Goal: Information Seeking & Learning: Learn about a topic

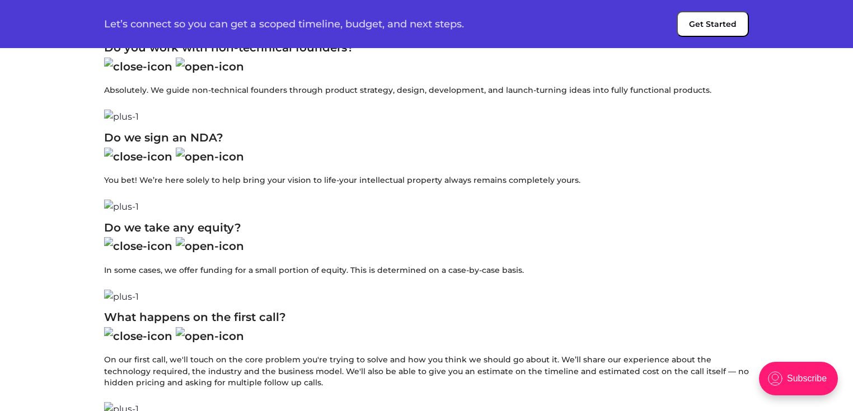
scroll to position [3433, 0]
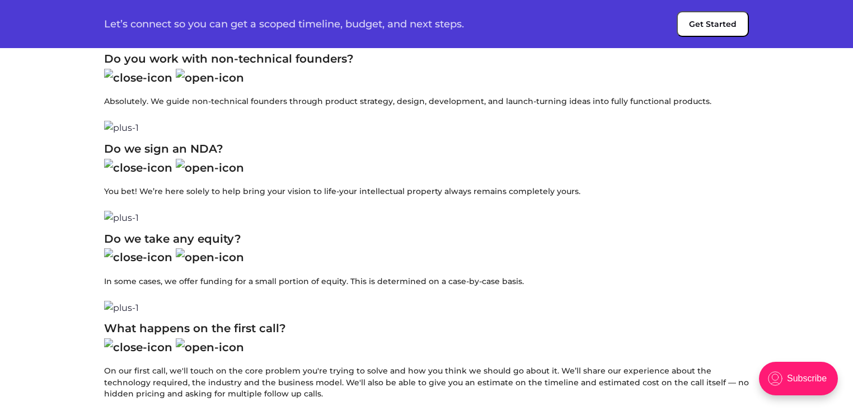
drag, startPoint x: 116, startPoint y: 136, endPoint x: 223, endPoint y: 14, distance: 162.1
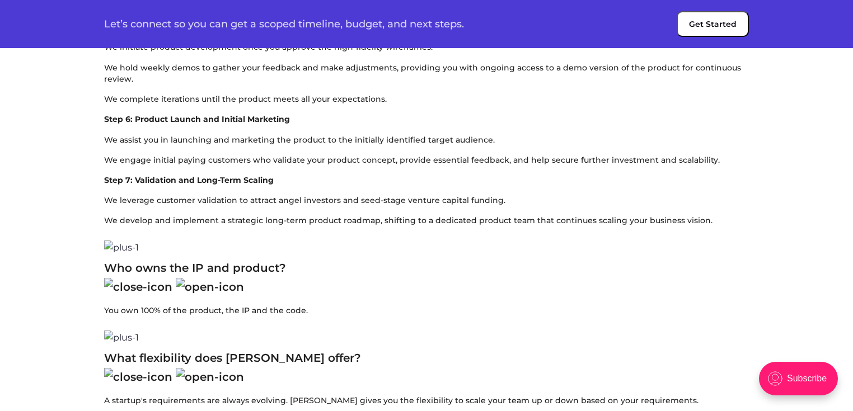
scroll to position [2903, 0]
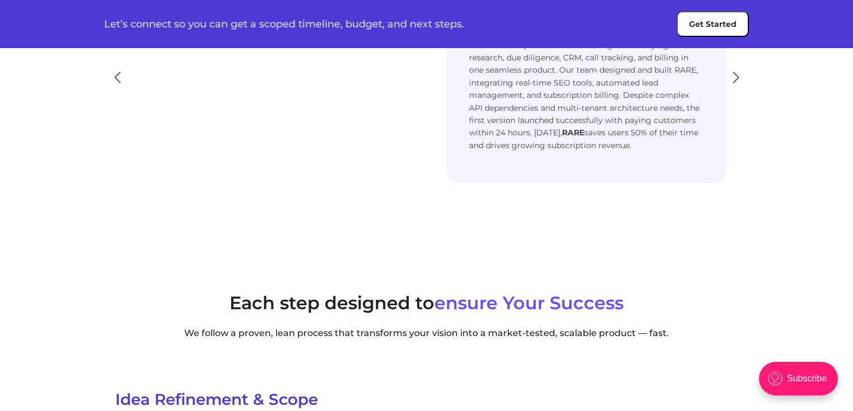
scroll to position [1096, 0]
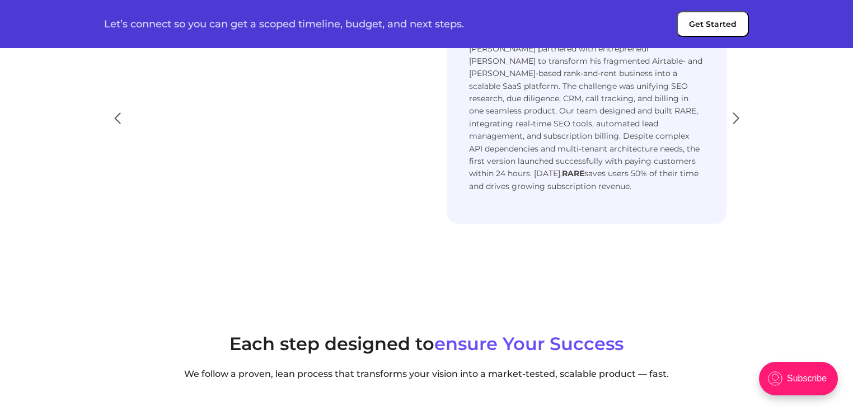
click at [461, 223] on div "Rank and Rent Engine (RARE) [PERSON_NAME] partnered with entrepreneur [PERSON_N…" at bounding box center [426, 113] width 644 height 268
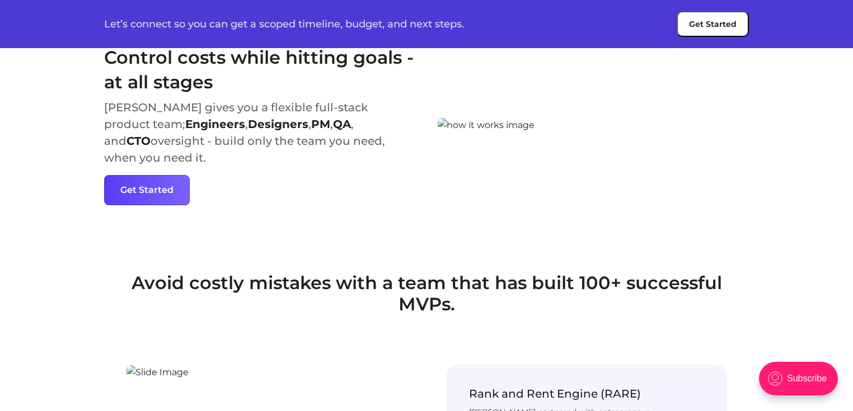
scroll to position [732, 0]
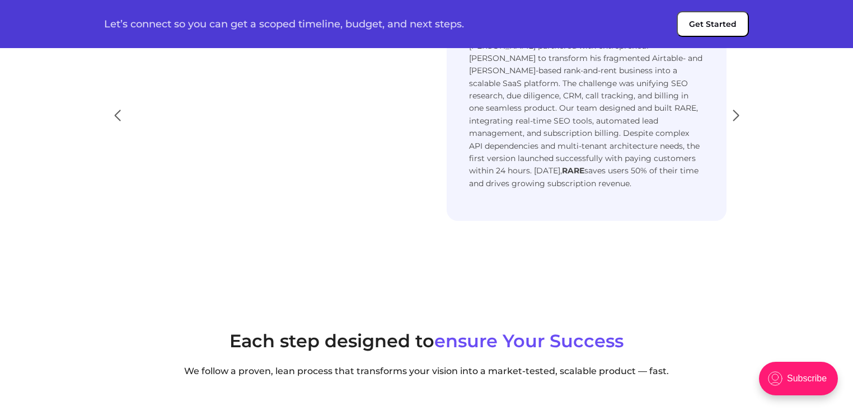
scroll to position [1099, 0]
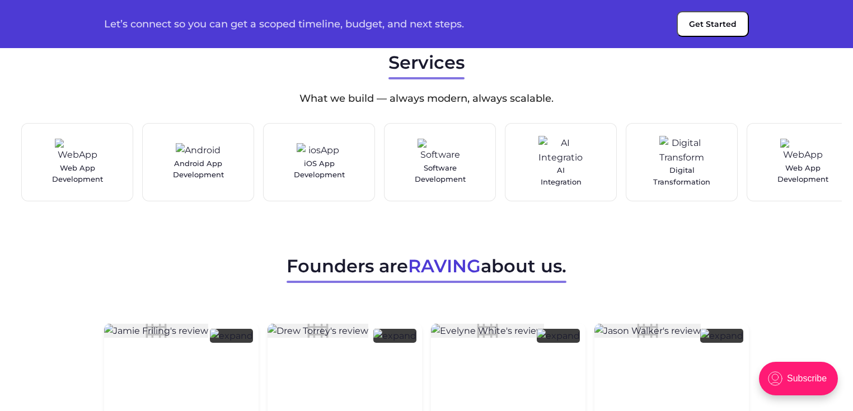
scroll to position [2226, 0]
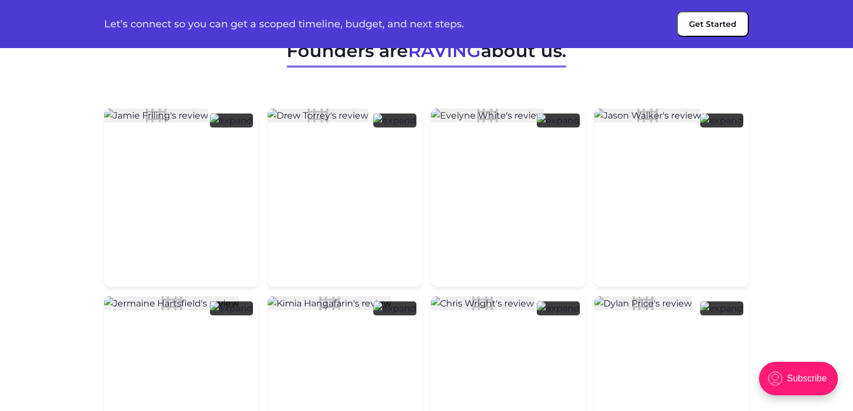
scroll to position [2466, 0]
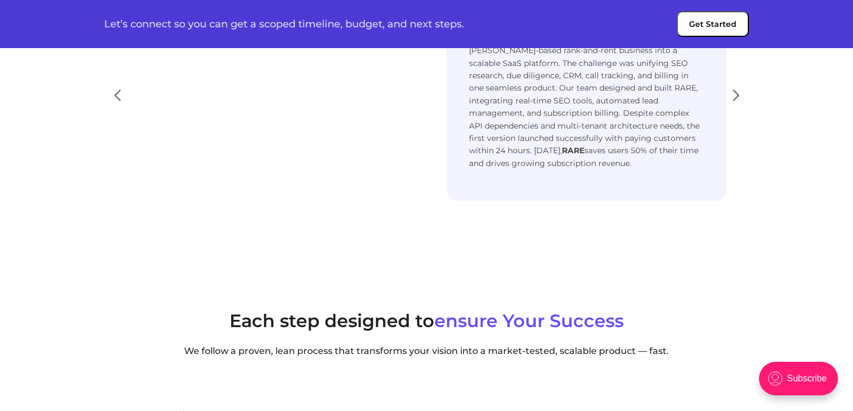
scroll to position [1129, 0]
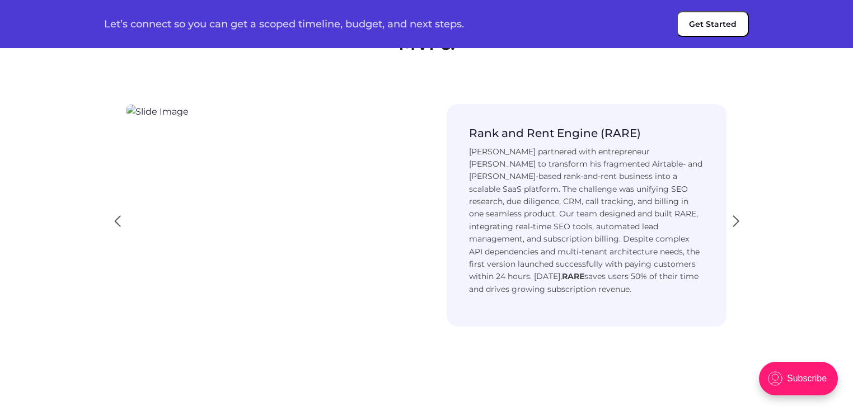
scroll to position [1003, 0]
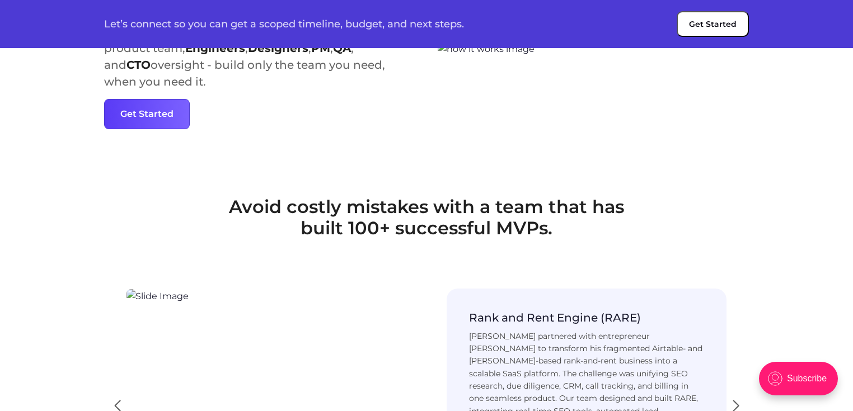
scroll to position [1107, 0]
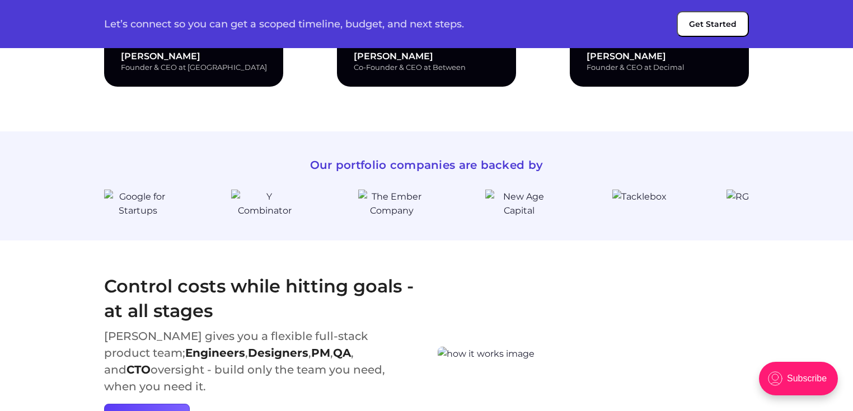
click at [493, 44] on video at bounding box center [426, 5] width 157 height 78
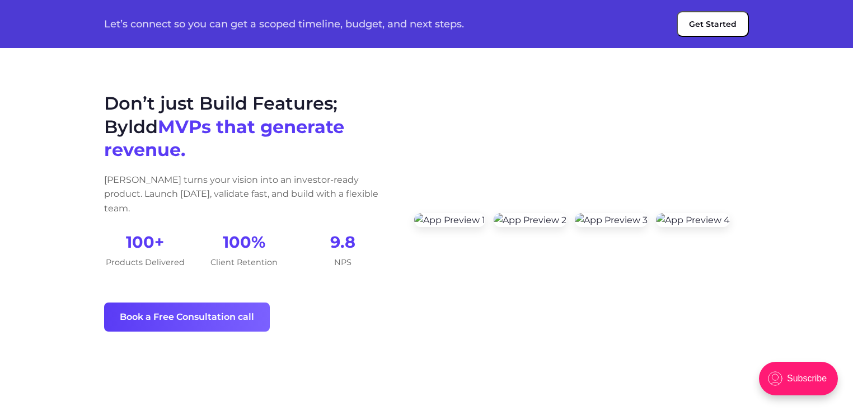
scroll to position [0, 0]
click at [528, 190] on div "Don’t just Build Features; Byldd MVPs that generate revenue. Byldd turns your v…" at bounding box center [426, 212] width 671 height 240
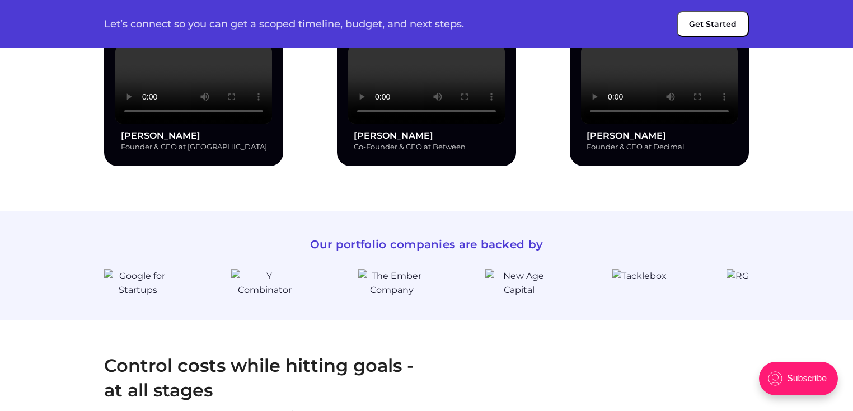
scroll to position [427, 0]
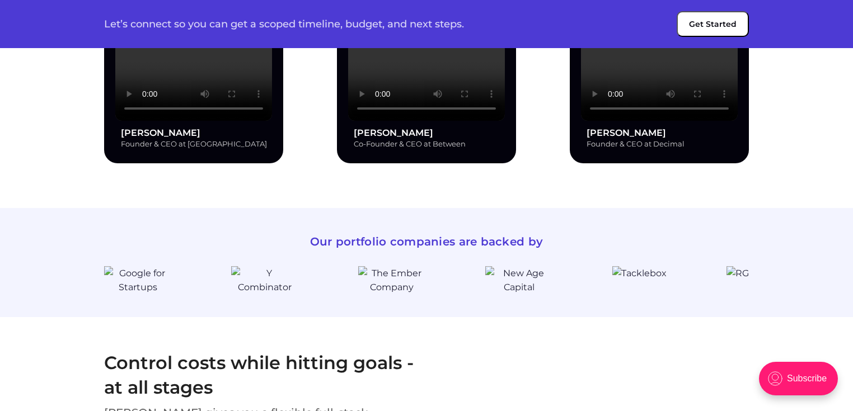
click at [425, 121] on video at bounding box center [426, 82] width 157 height 78
click at [557, 163] on div "Brian Gabay Founder & CEO at Arrange Sheereen Brown Co-Founder & CEO at Between…" at bounding box center [426, 96] width 644 height 134
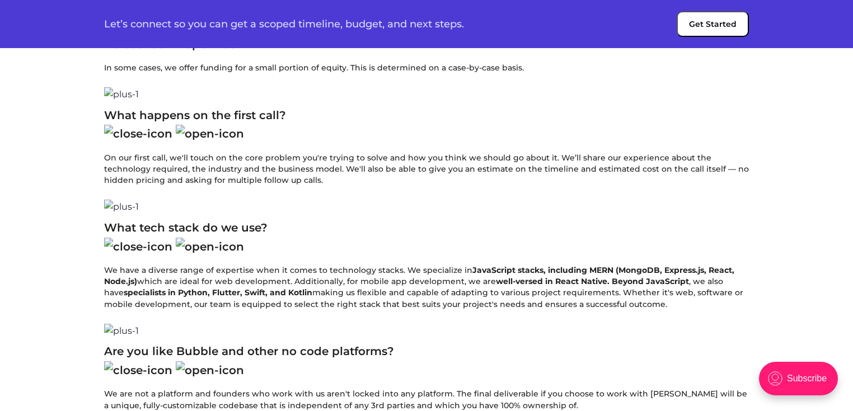
scroll to position [4086, 0]
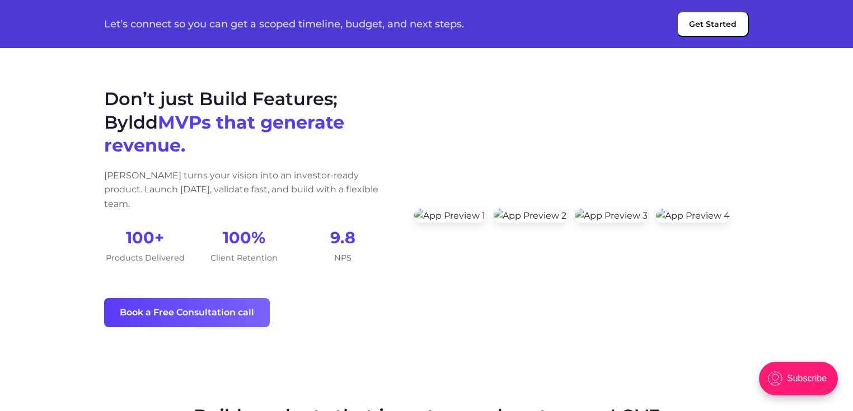
scroll to position [0, 0]
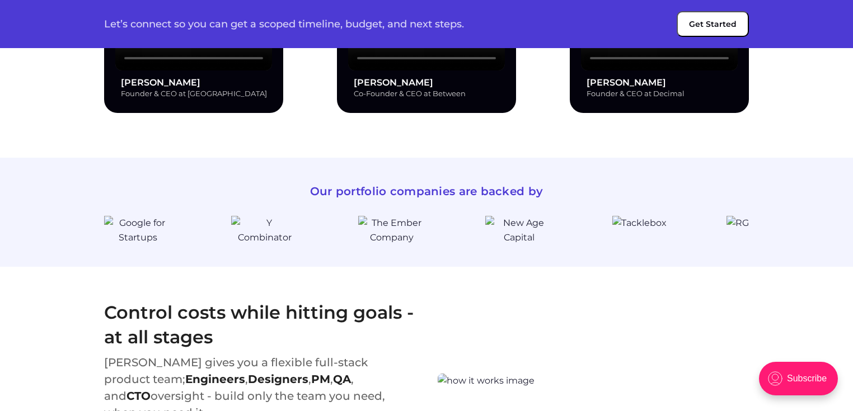
scroll to position [931, 0]
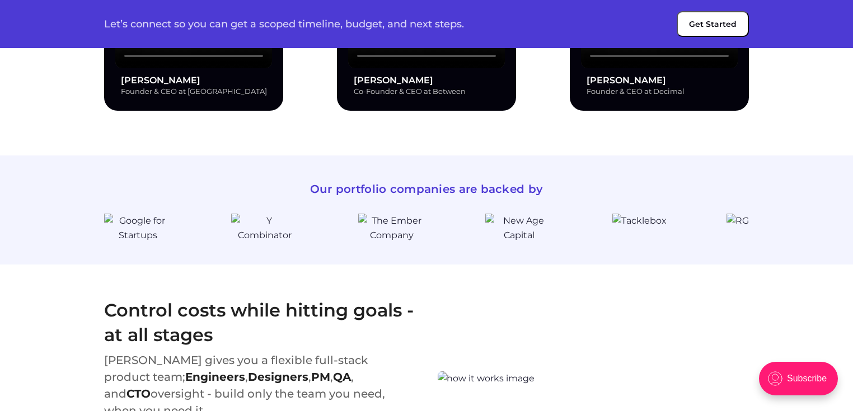
click at [629, 97] on p "Founder & CEO at Decimal" at bounding box center [661, 92] width 151 height 12
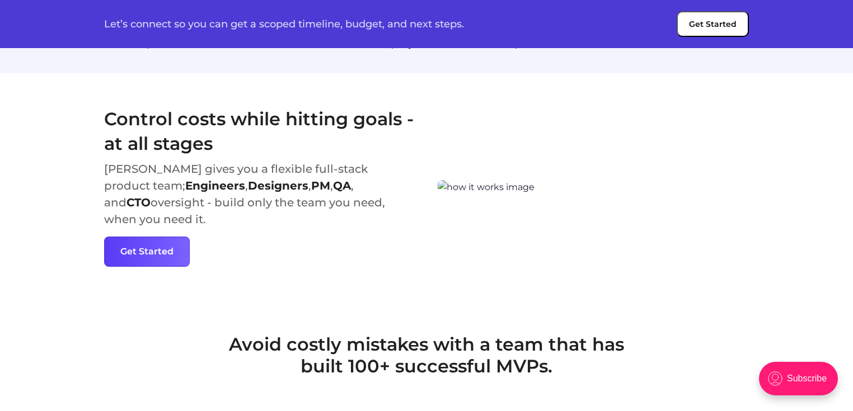
scroll to position [1132, 0]
